Goal: Task Accomplishment & Management: Manage account settings

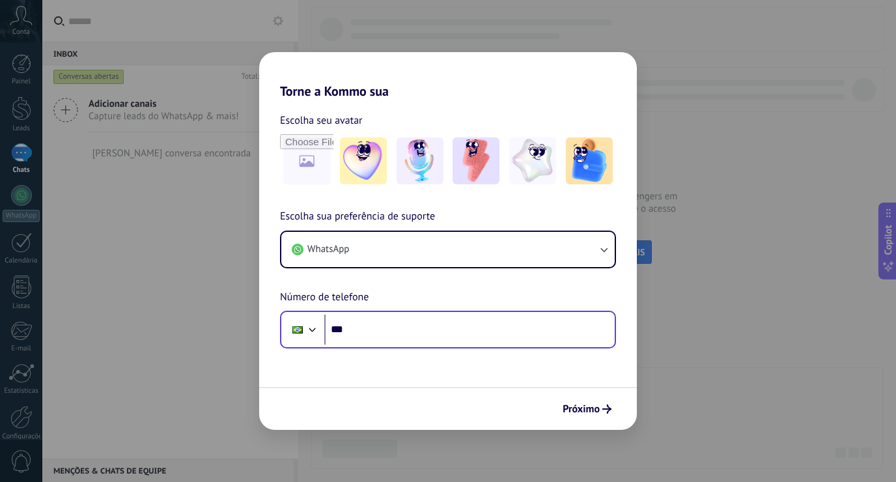
click at [437, 333] on input "***" at bounding box center [469, 329] width 290 height 30
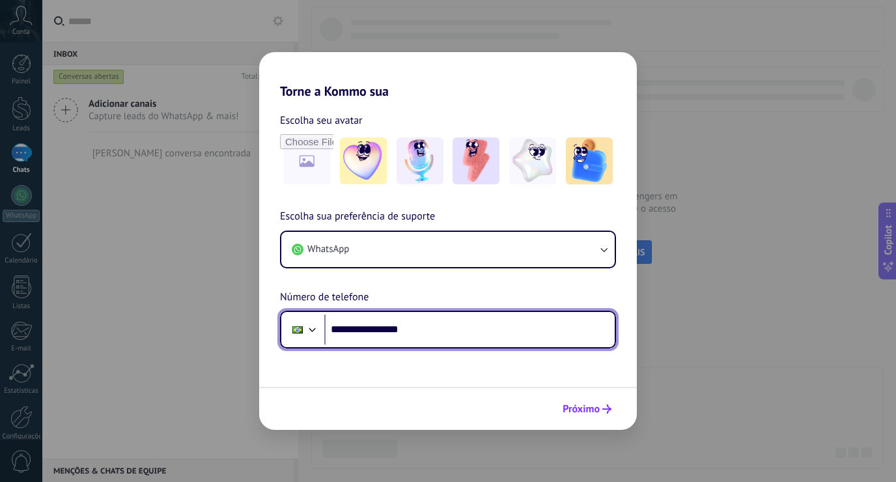
type input "**********"
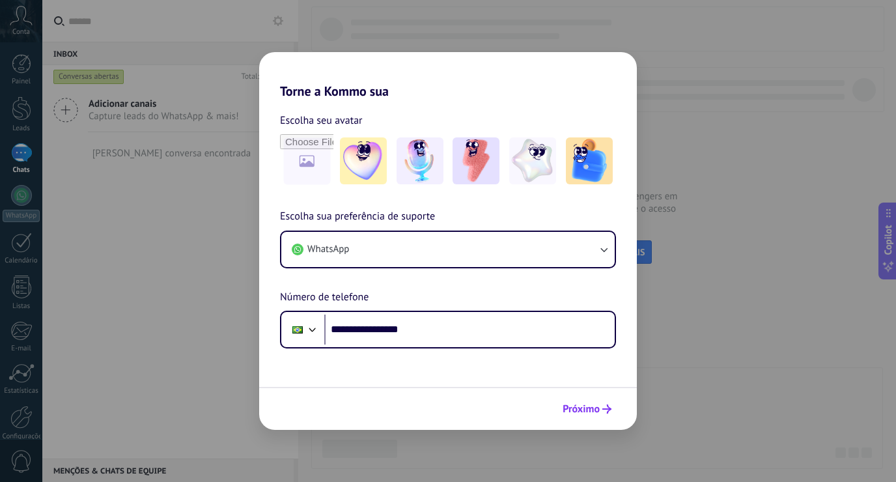
click at [585, 408] on span "Próximo" at bounding box center [580, 408] width 37 height 9
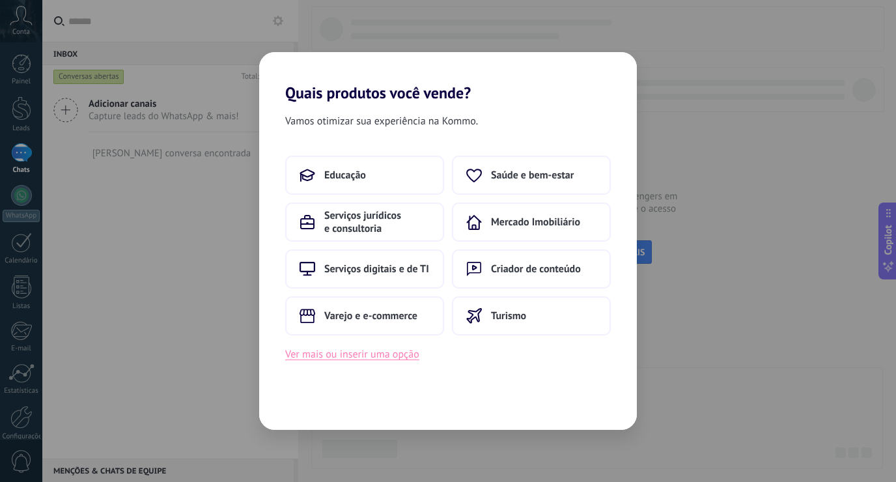
click at [365, 355] on button "Ver mais ou inserir uma opção" at bounding box center [352, 354] width 134 height 17
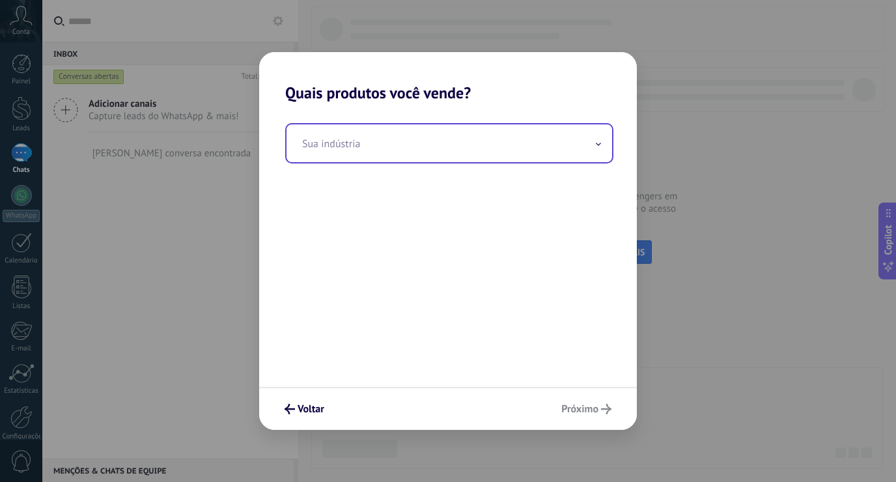
click at [432, 154] on input "text" at bounding box center [449, 143] width 326 height 38
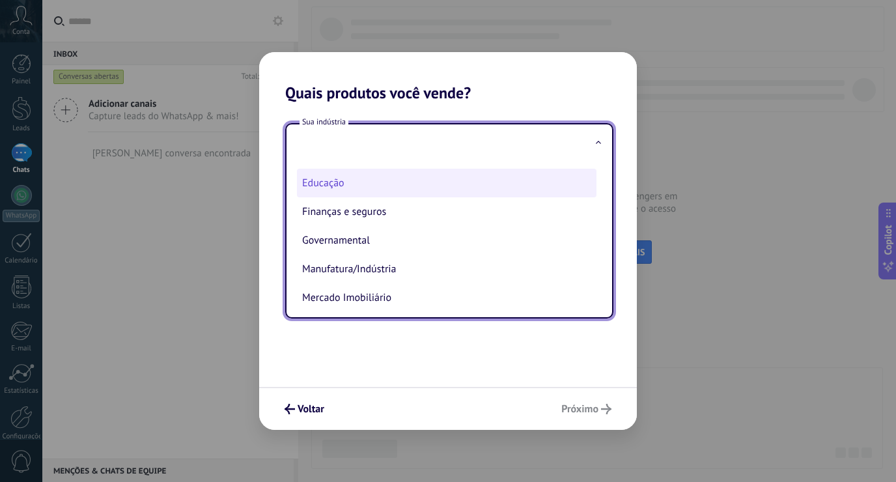
scroll to position [57, 0]
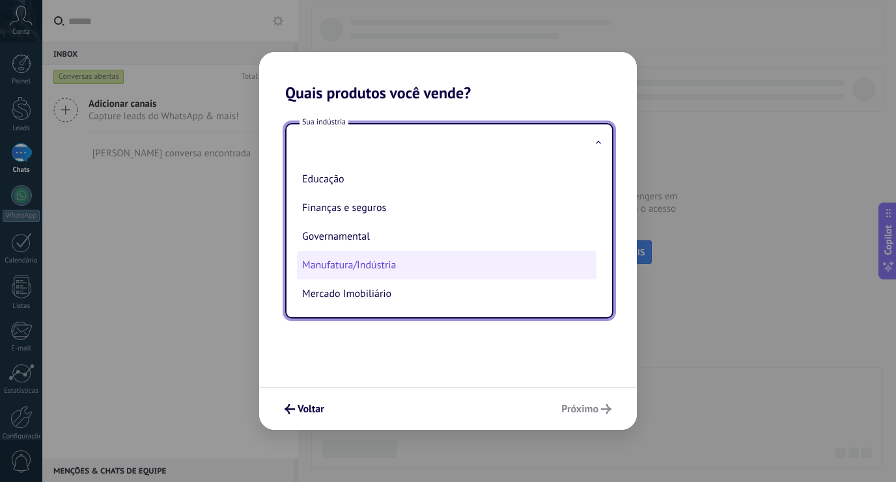
click at [396, 261] on li "Manufatura/Indústria" at bounding box center [446, 265] width 299 height 29
type input "**********"
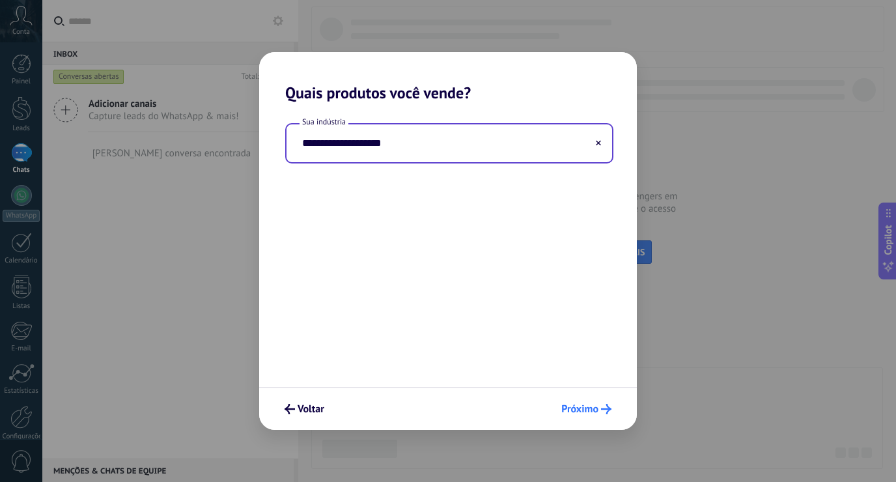
click at [595, 412] on span "Próximo" at bounding box center [579, 408] width 37 height 9
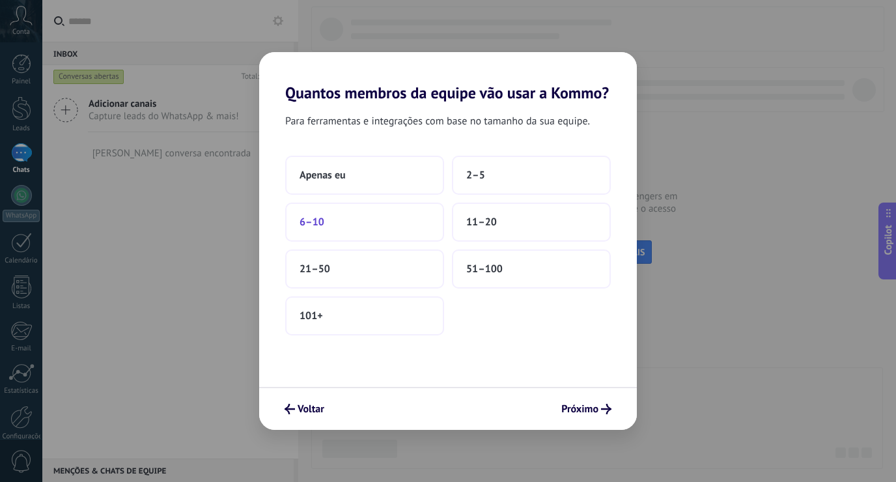
click at [356, 221] on button "6–10" at bounding box center [364, 221] width 159 height 39
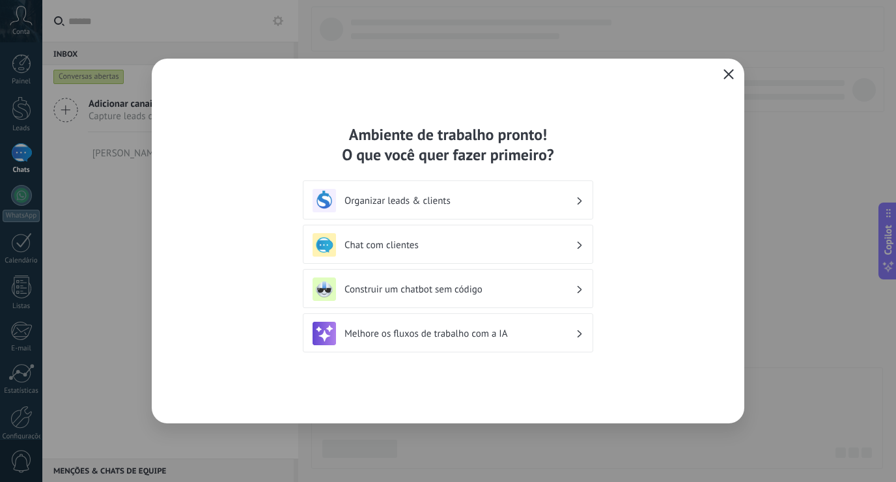
click at [727, 77] on icon "button" at bounding box center [728, 74] width 10 height 10
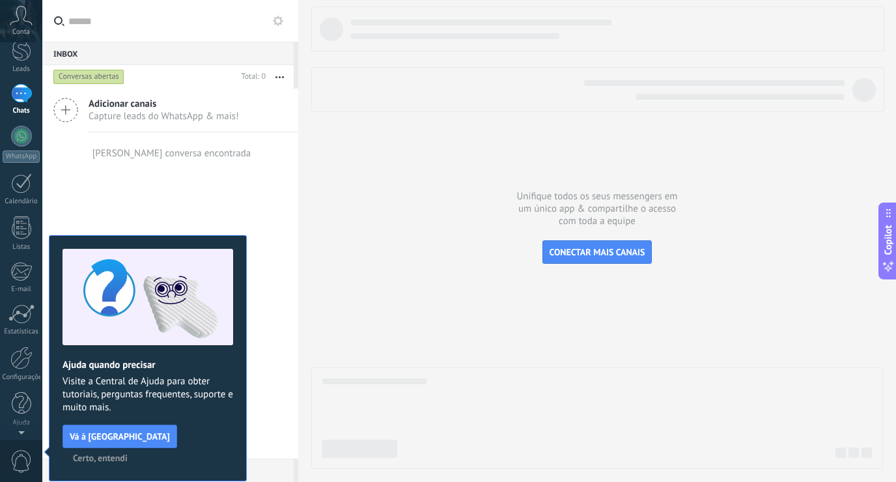
scroll to position [0, 0]
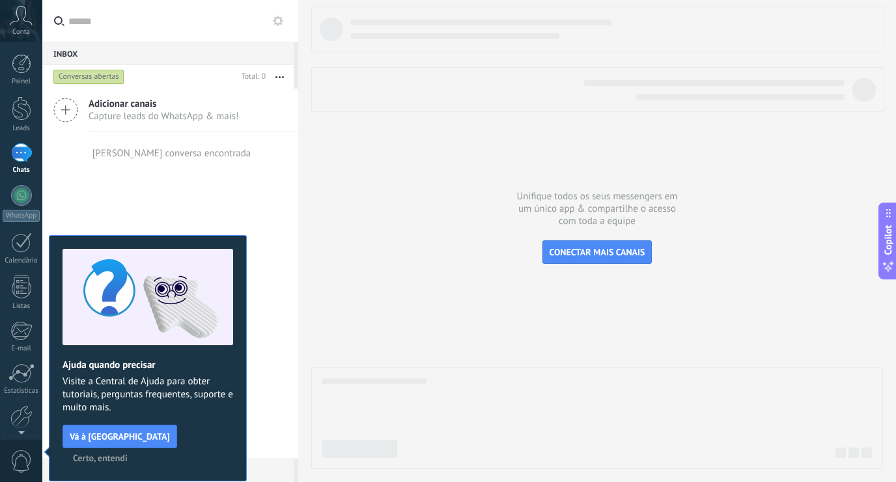
click at [128, 453] on span "Certo, entendi" at bounding box center [100, 457] width 55 height 9
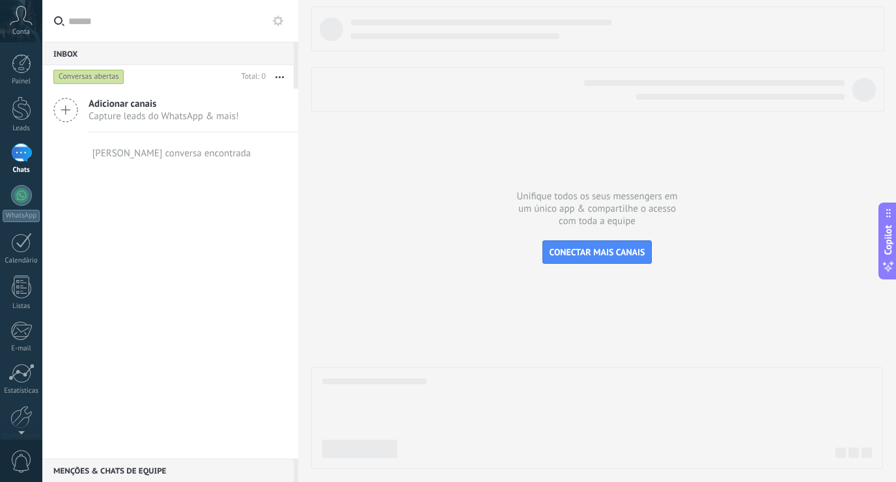
click at [15, 18] on icon at bounding box center [21, 16] width 23 height 20
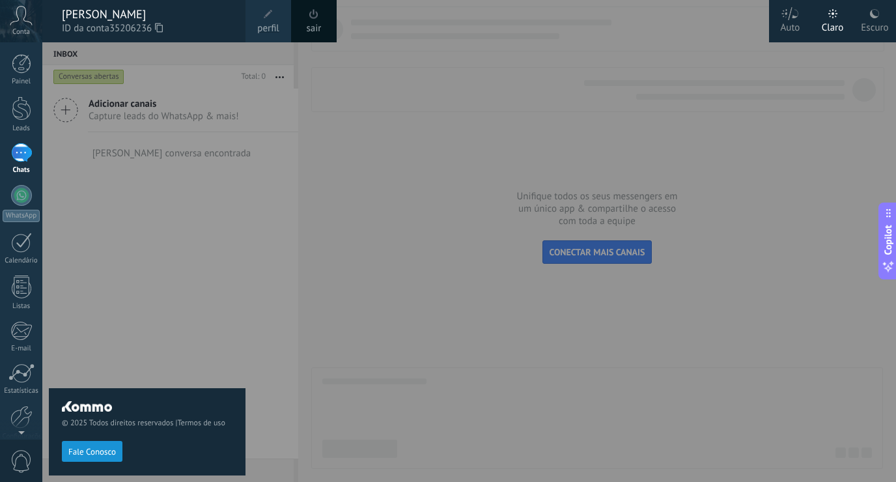
click at [262, 23] on span "perfil" at bounding box center [267, 28] width 21 height 14
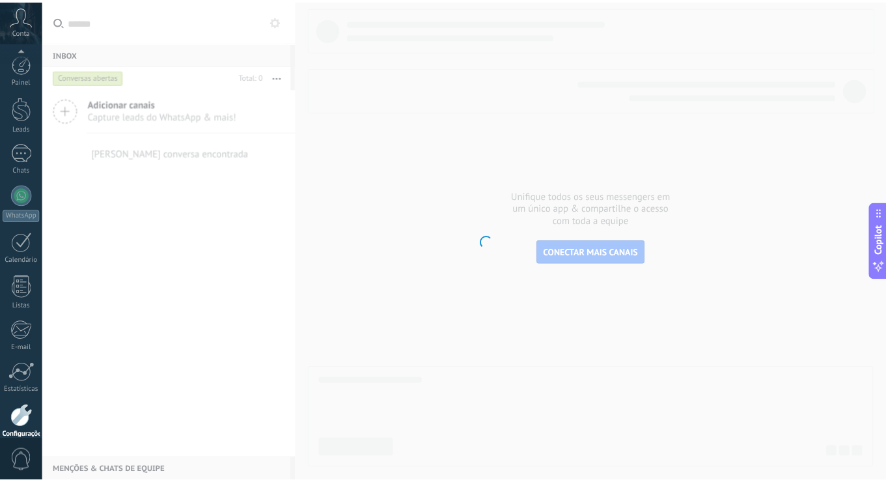
scroll to position [59, 0]
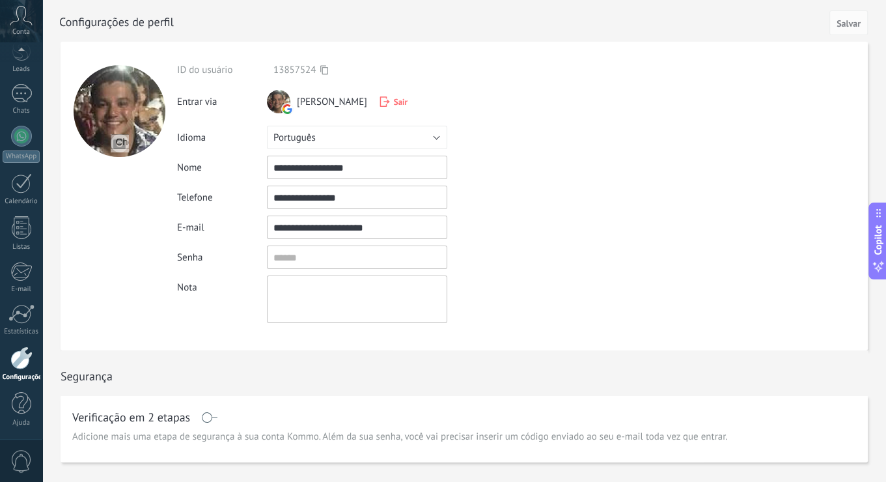
drag, startPoint x: 391, startPoint y: 227, endPoint x: 249, endPoint y: 238, distance: 142.3
click at [249, 238] on div "**********" at bounding box center [382, 226] width 411 height 23
type input "**********"
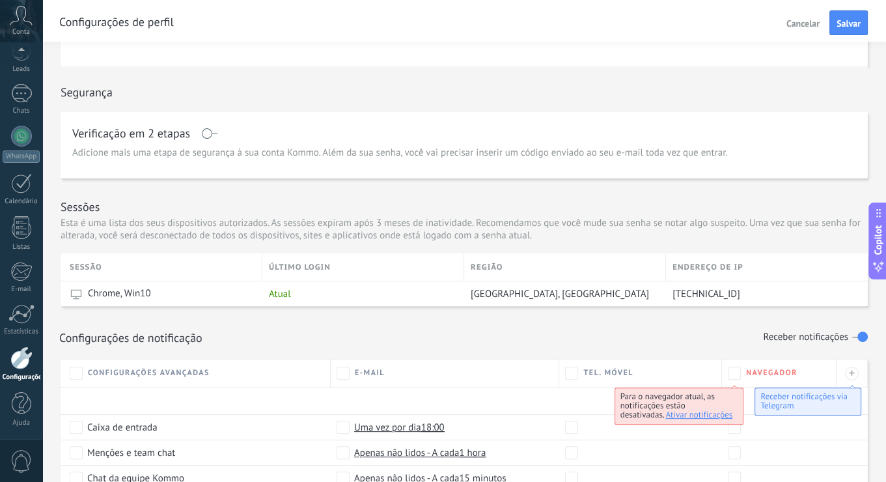
scroll to position [245, 0]
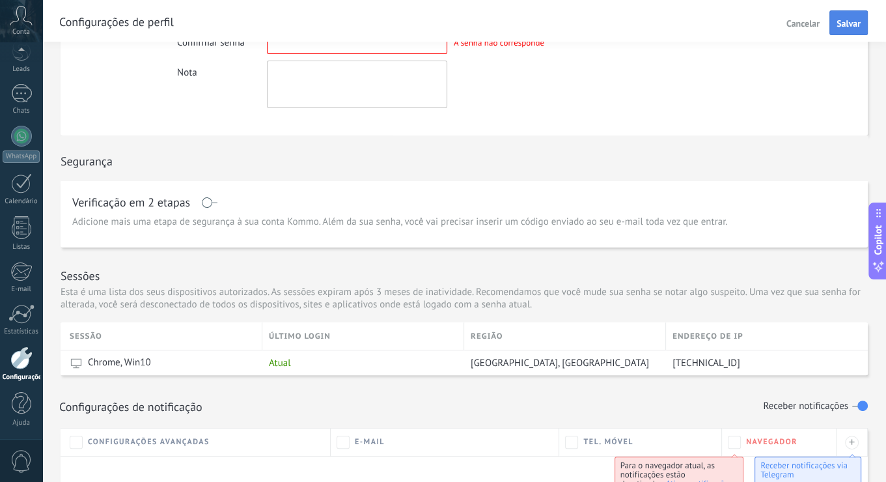
click at [858, 12] on button "Salvar" at bounding box center [848, 22] width 38 height 25
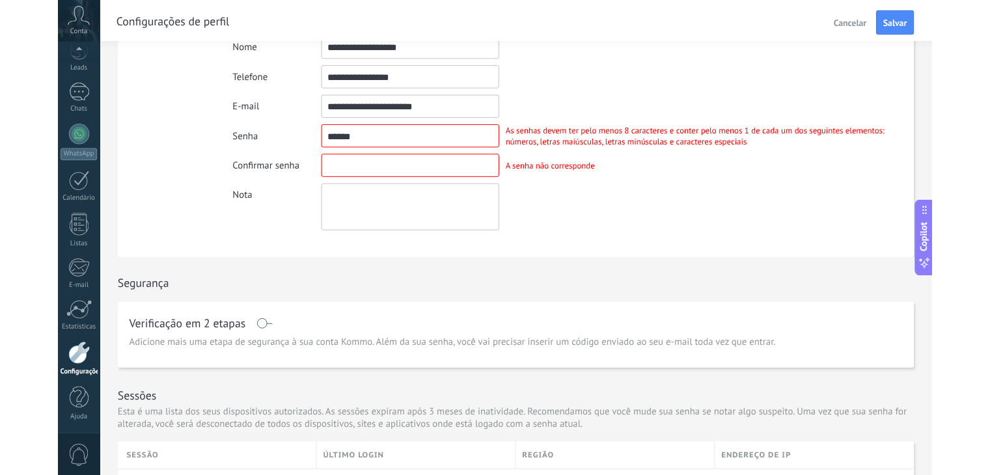
scroll to position [109, 0]
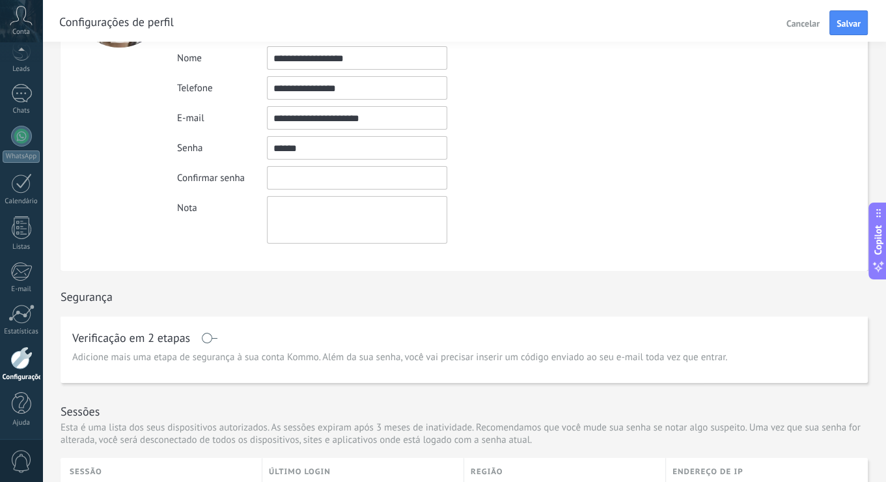
drag, startPoint x: 352, startPoint y: 142, endPoint x: 184, endPoint y: 139, distance: 168.6
click at [184, 139] on div "Senha As senhas devem ter pelo menos 8 caracteres e conter pelo menos 1 de cada…" at bounding box center [522, 147] width 691 height 23
type input "********"
click at [854, 26] on span "Salvar" at bounding box center [849, 23] width 24 height 9
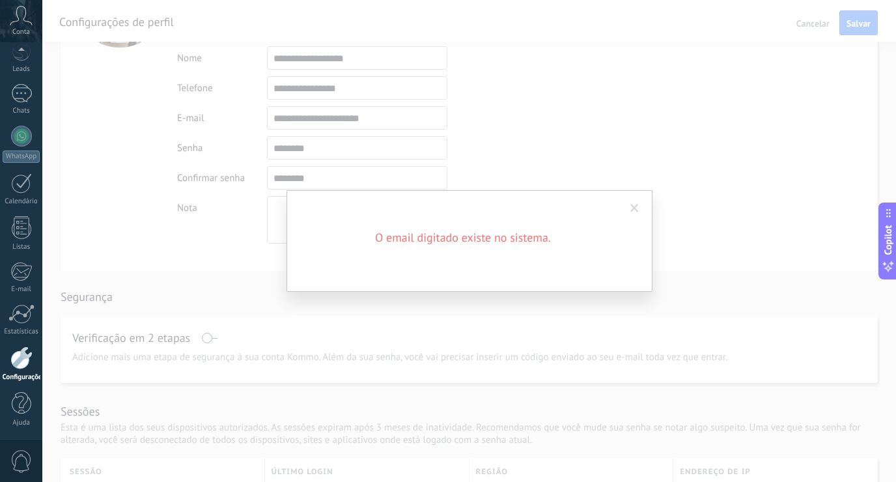
click at [635, 206] on span at bounding box center [634, 208] width 8 height 9
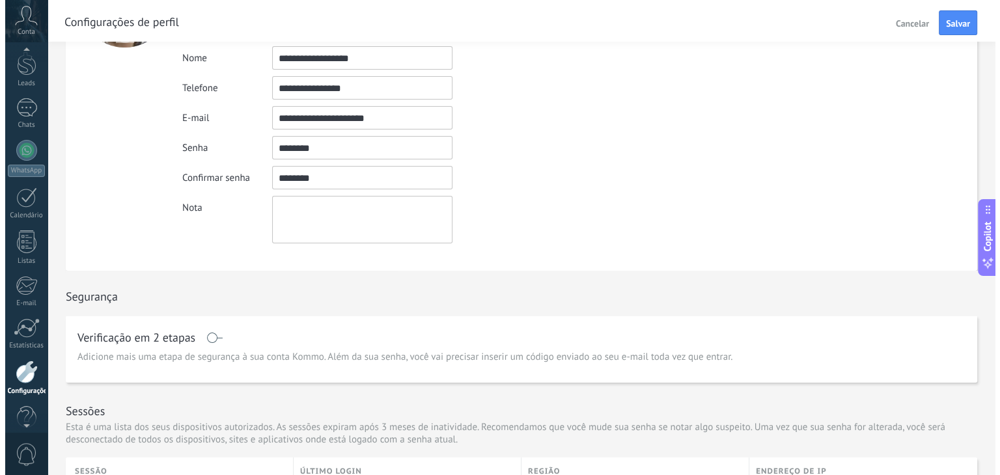
scroll to position [0, 0]
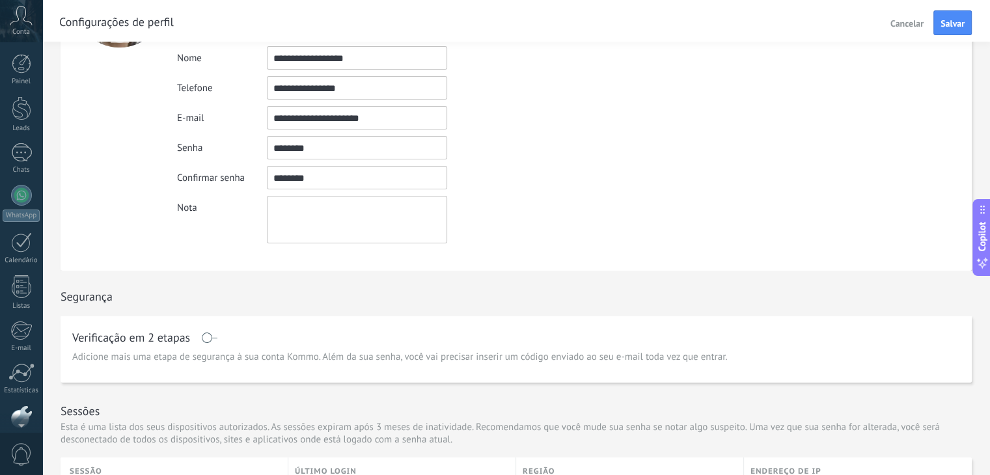
click at [23, 25] on icon at bounding box center [21, 16] width 23 height 20
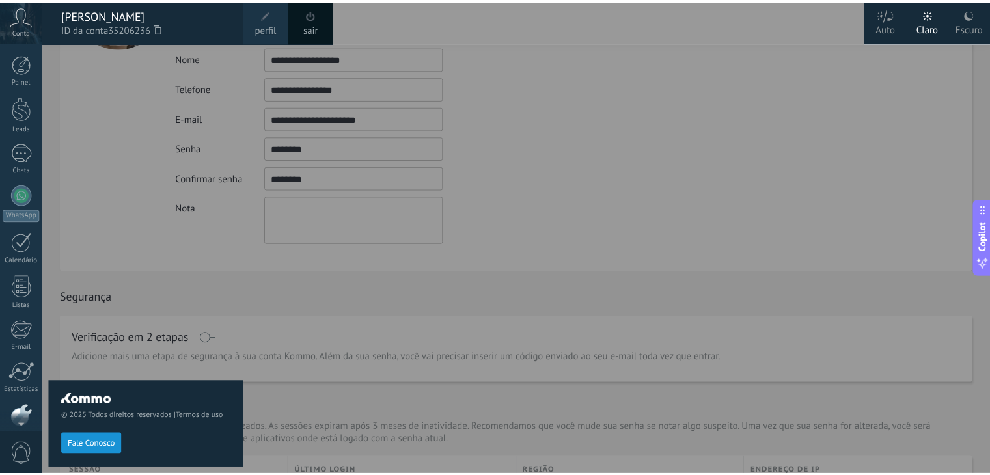
scroll to position [66, 0]
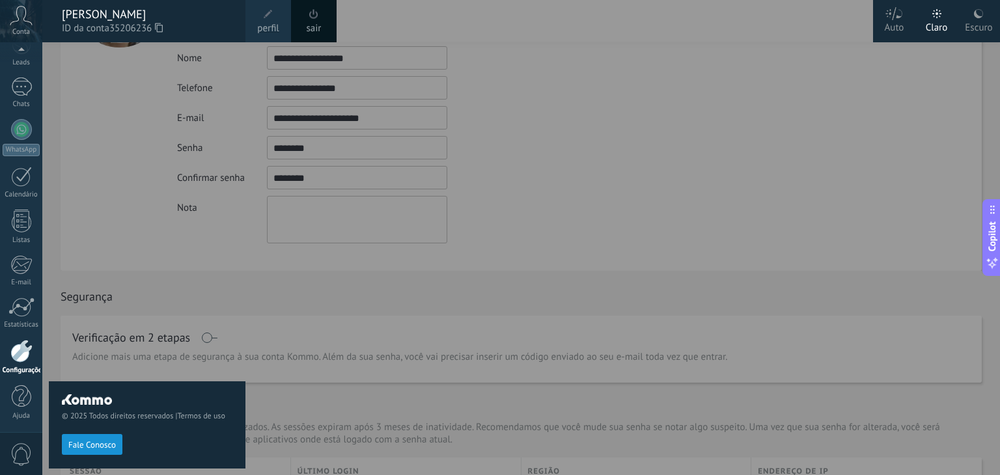
drag, startPoint x: 309, startPoint y: 24, endPoint x: 548, endPoint y: 87, distance: 247.6
click at [309, 24] on link "sair" at bounding box center [314, 28] width 15 height 14
